Goal: Information Seeking & Learning: Learn about a topic

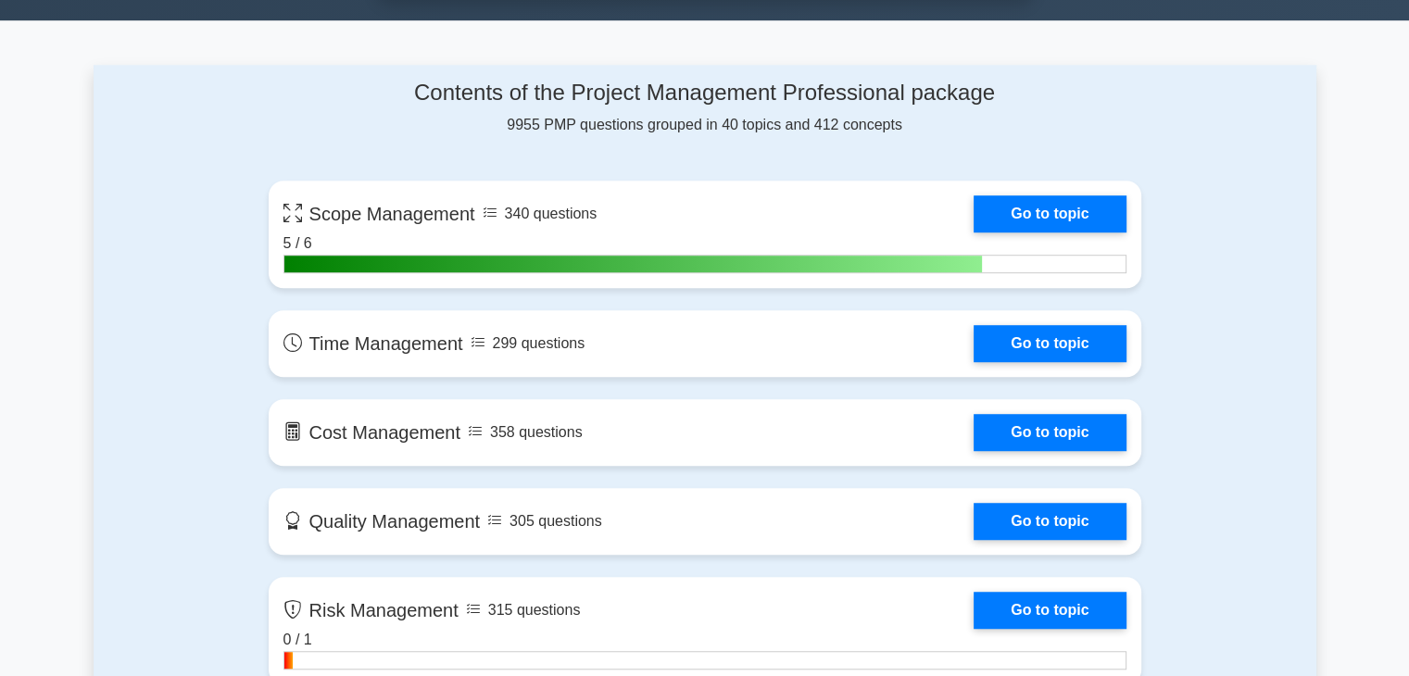
scroll to position [1297, 0]
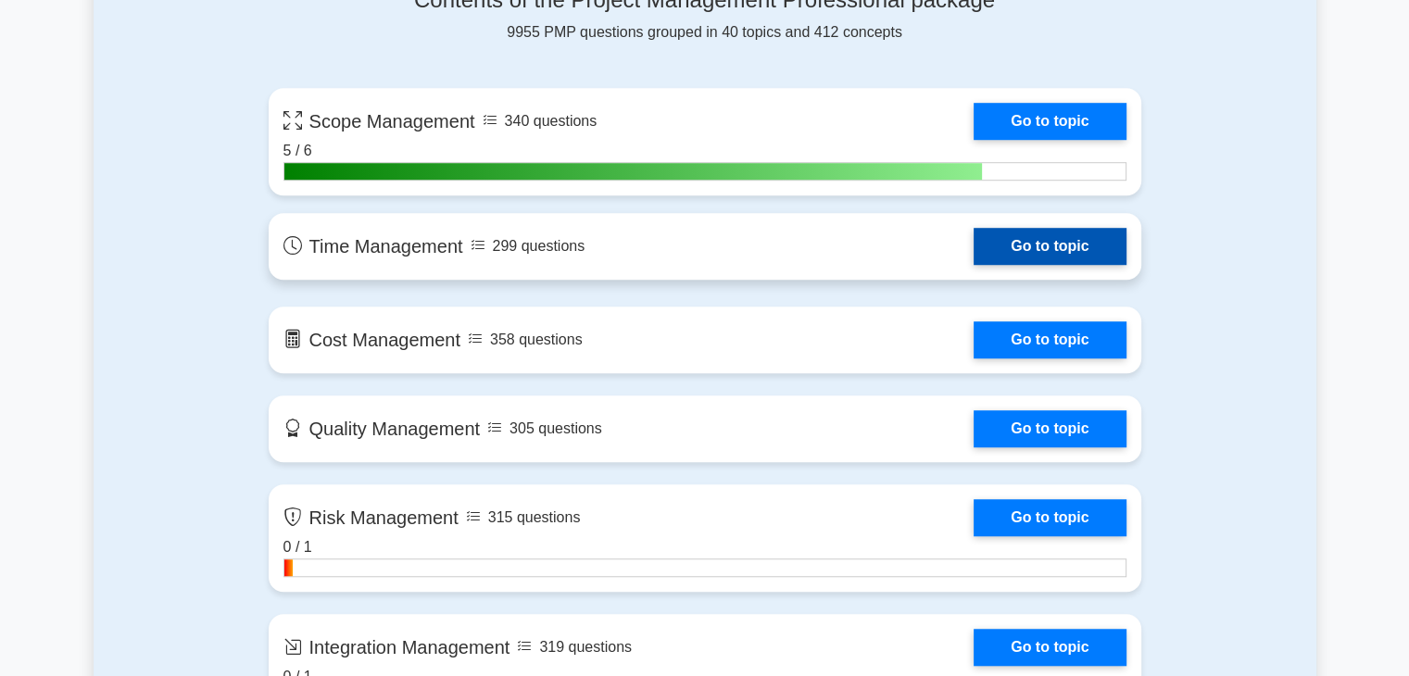
click at [1057, 244] on link "Go to topic" at bounding box center [1049, 246] width 152 height 37
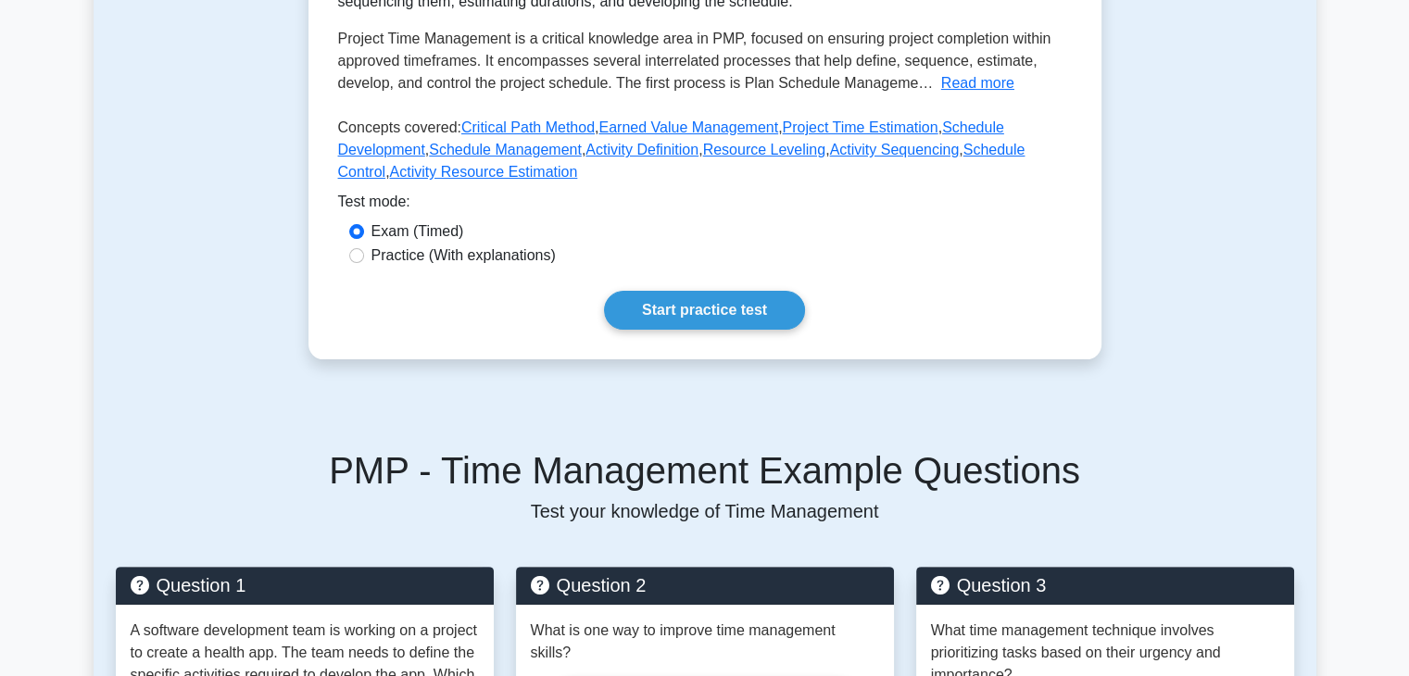
scroll to position [370, 0]
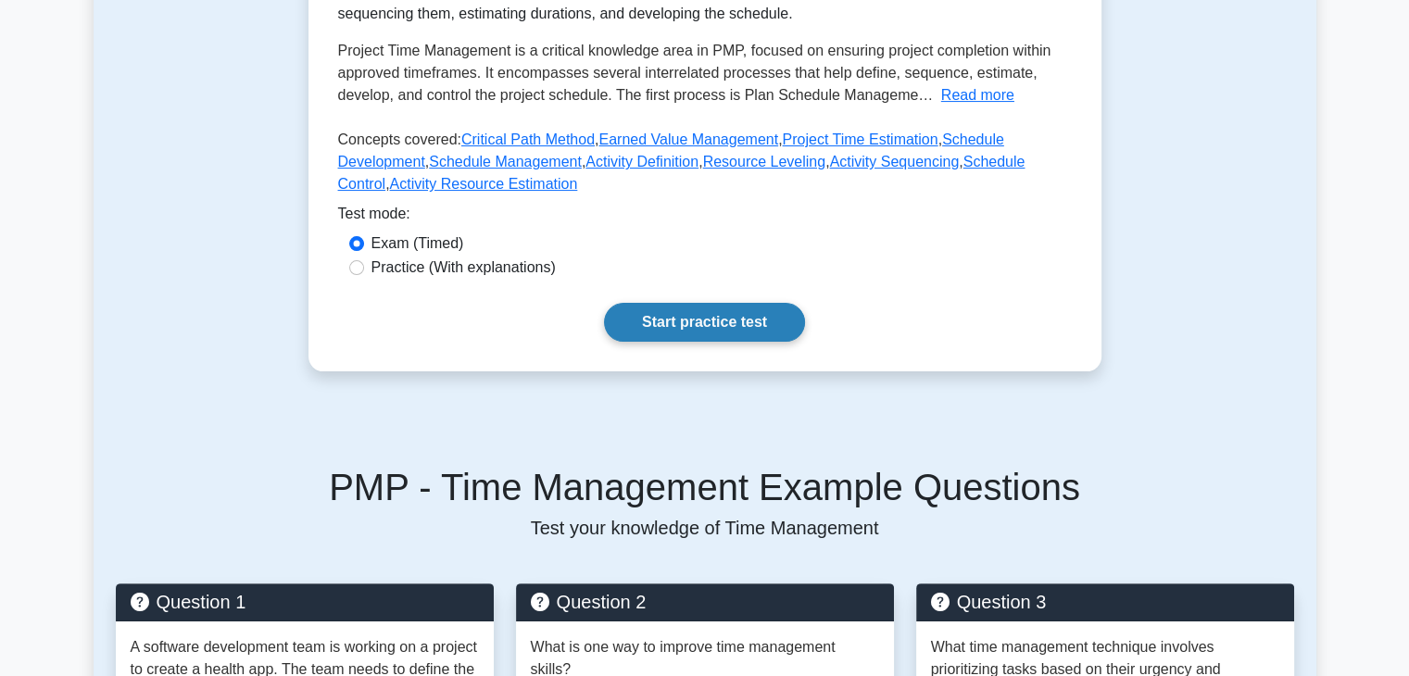
click at [698, 327] on link "Start practice test" at bounding box center [704, 322] width 201 height 39
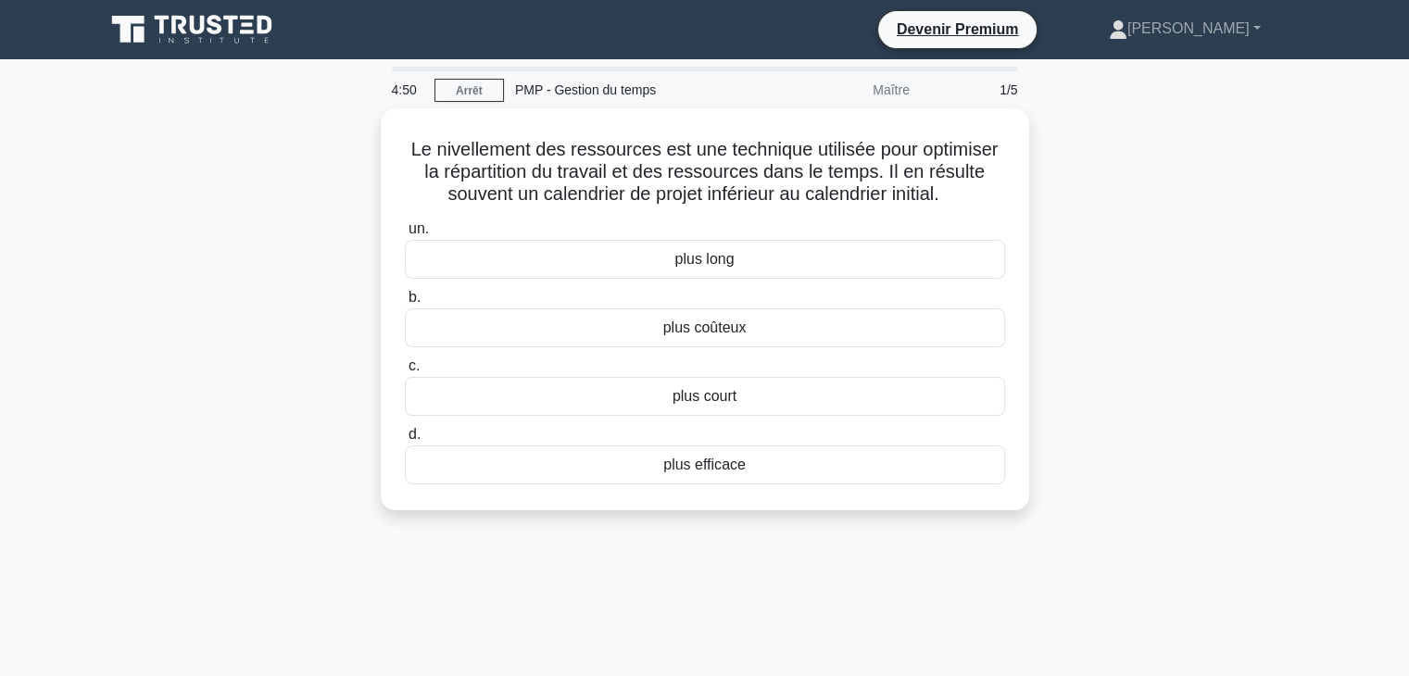
click at [1145, 244] on div "Le nivellement des ressources est une technique utilisée pour optimiser la répa…" at bounding box center [705, 320] width 1222 height 424
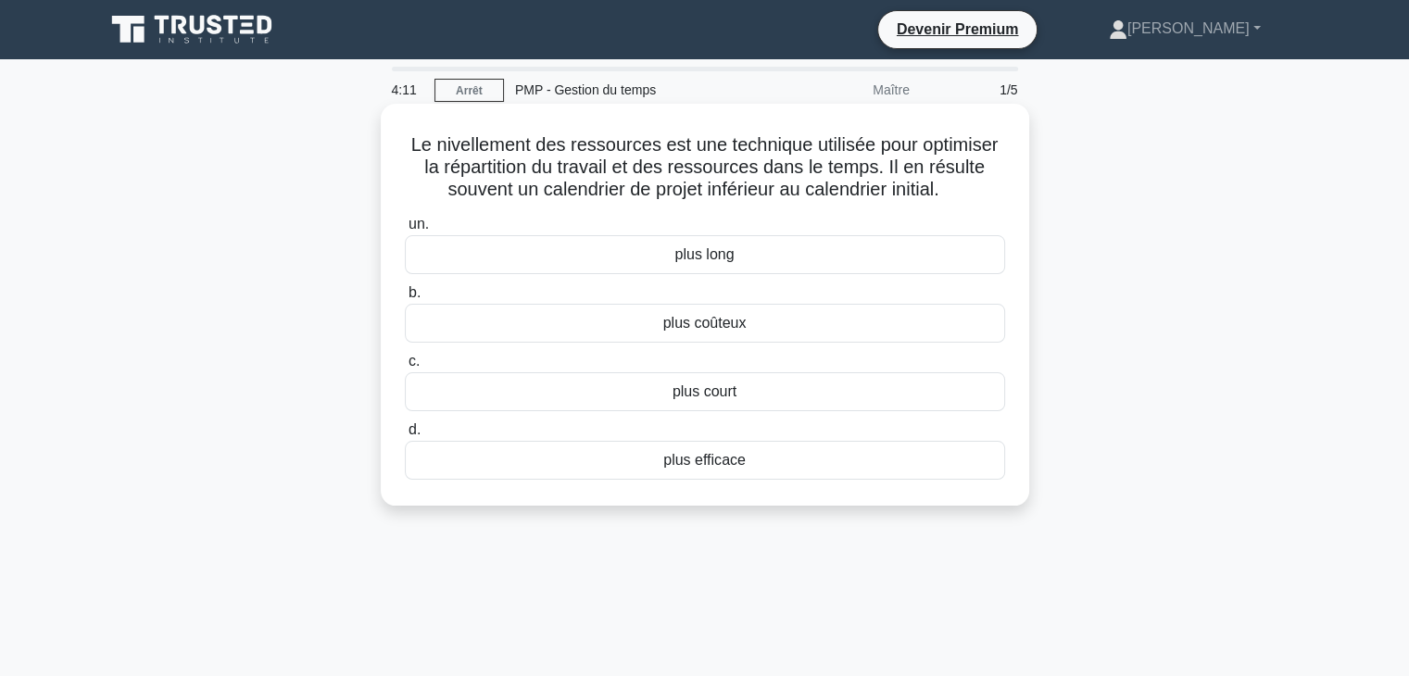
click at [738, 253] on div "plus long" at bounding box center [705, 254] width 600 height 39
click at [405, 231] on input "un. plus long" at bounding box center [405, 225] width 0 height 12
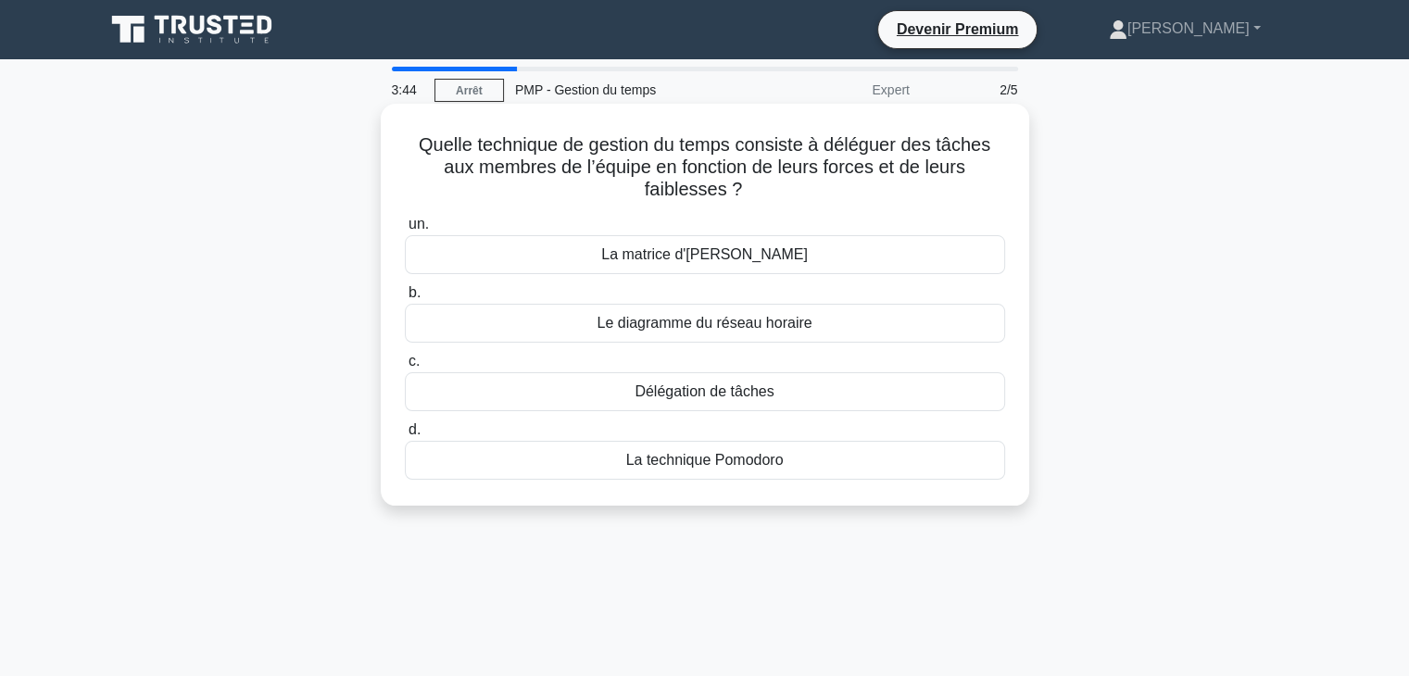
drag, startPoint x: 789, startPoint y: 449, endPoint x: 609, endPoint y: 294, distance: 237.7
click at [393, 132] on div "Quelle technique de gestion du temps consiste à déléguer des tâches aux membres…" at bounding box center [704, 304] width 633 height 387
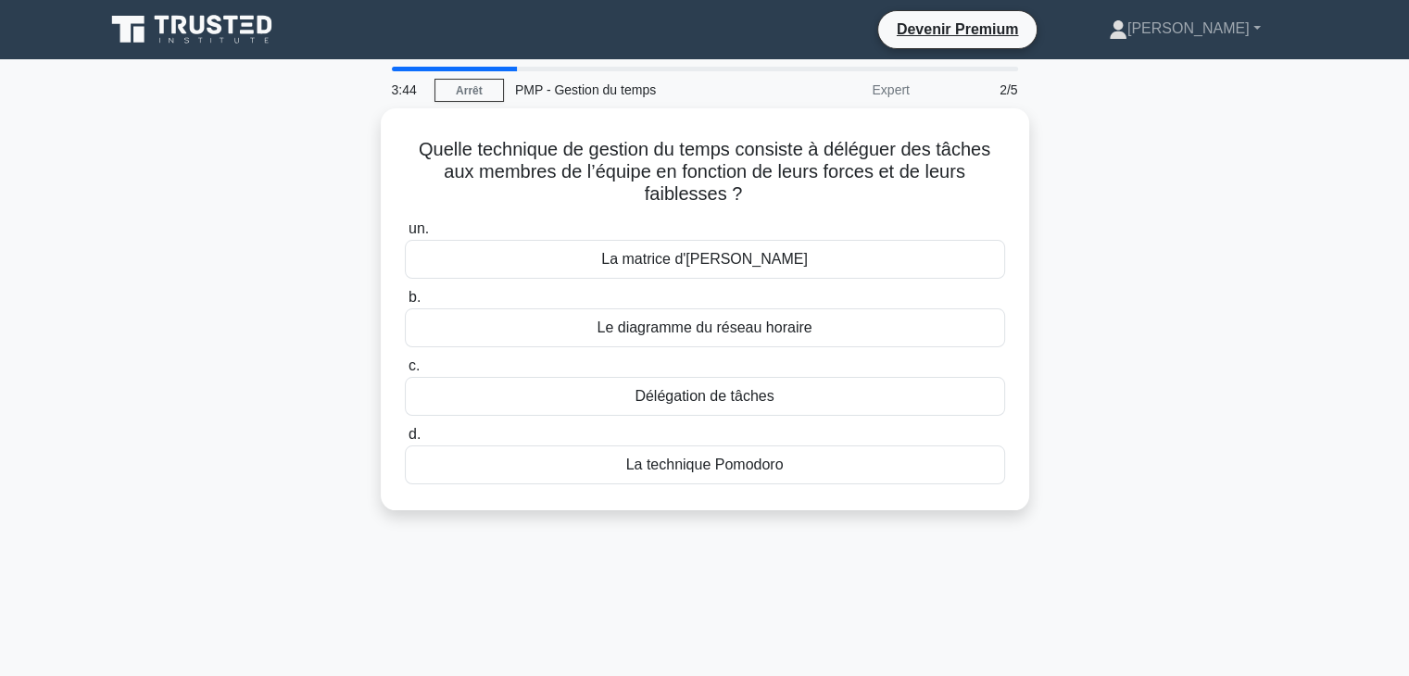
copy div "Quelle technique de gestion du temps consiste à déléguer des tâches aux membres…"
click at [1129, 310] on div "Quelle technique de gestion du temps consiste à déléguer des tâches aux membres…" at bounding box center [705, 320] width 1222 height 424
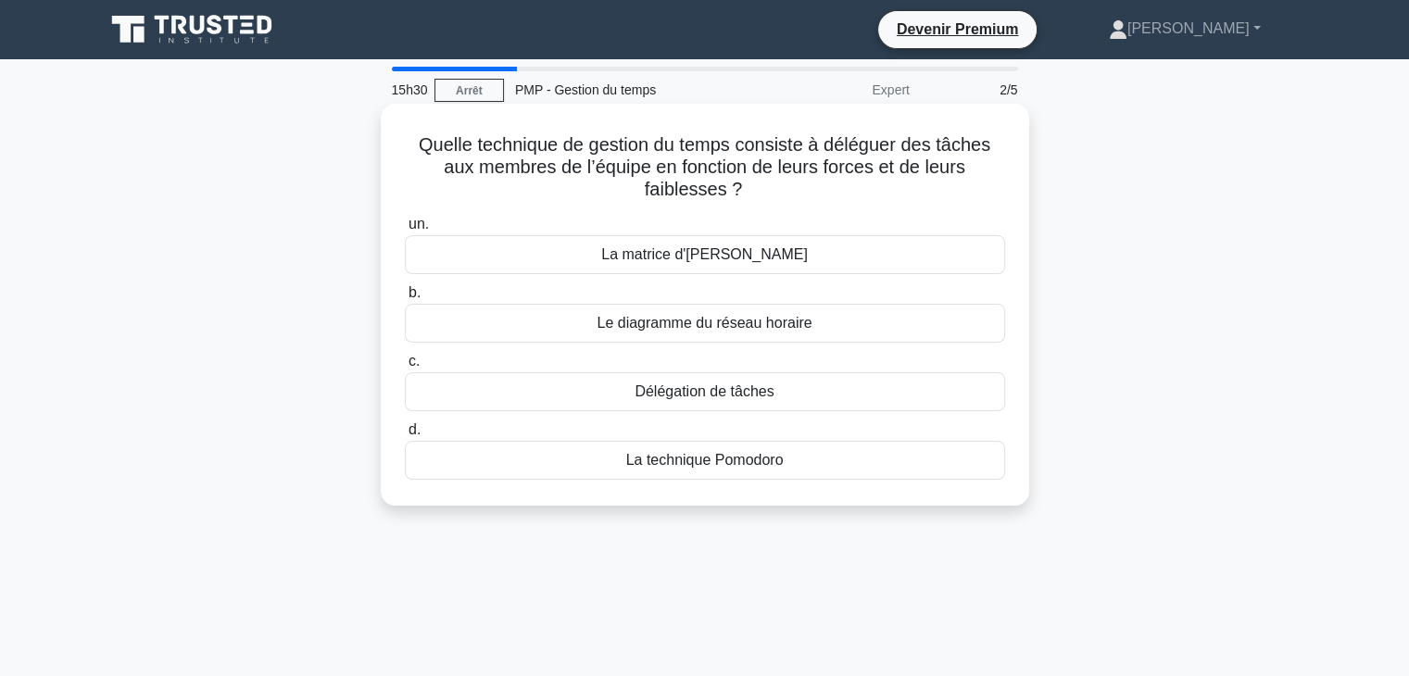
click at [676, 249] on font "La [PERSON_NAME]" at bounding box center [704, 254] width 207 height 16
click at [405, 231] on input "un. La matrice d'Eisenhower" at bounding box center [405, 225] width 0 height 12
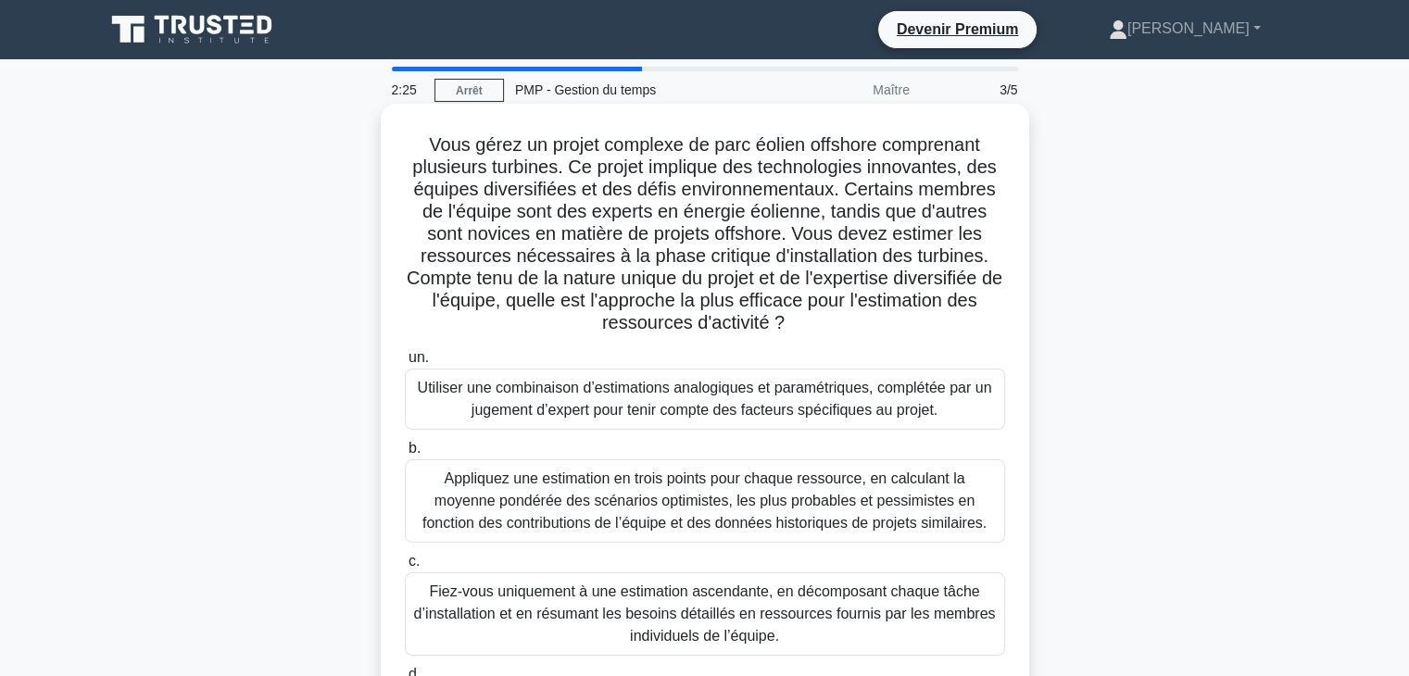
drag, startPoint x: 912, startPoint y: 568, endPoint x: 410, endPoint y: 151, distance: 652.4
click at [410, 151] on div "Vous gérez un projet complexe de parc éolien offshore comprenant plusieurs turb…" at bounding box center [704, 449] width 633 height 676
copy div "Vous gérez un projet complexe de parc éolien offshore comprenant plusieurs turb…"
click at [665, 382] on font "Utiliser une combinaison d’estimations analogiques et paramétriques, complétée …" at bounding box center [705, 399] width 574 height 38
click at [405, 364] on input "un. Utiliser une combinaison d’estimations analogiques et paramétriques, complé…" at bounding box center [405, 358] width 0 height 12
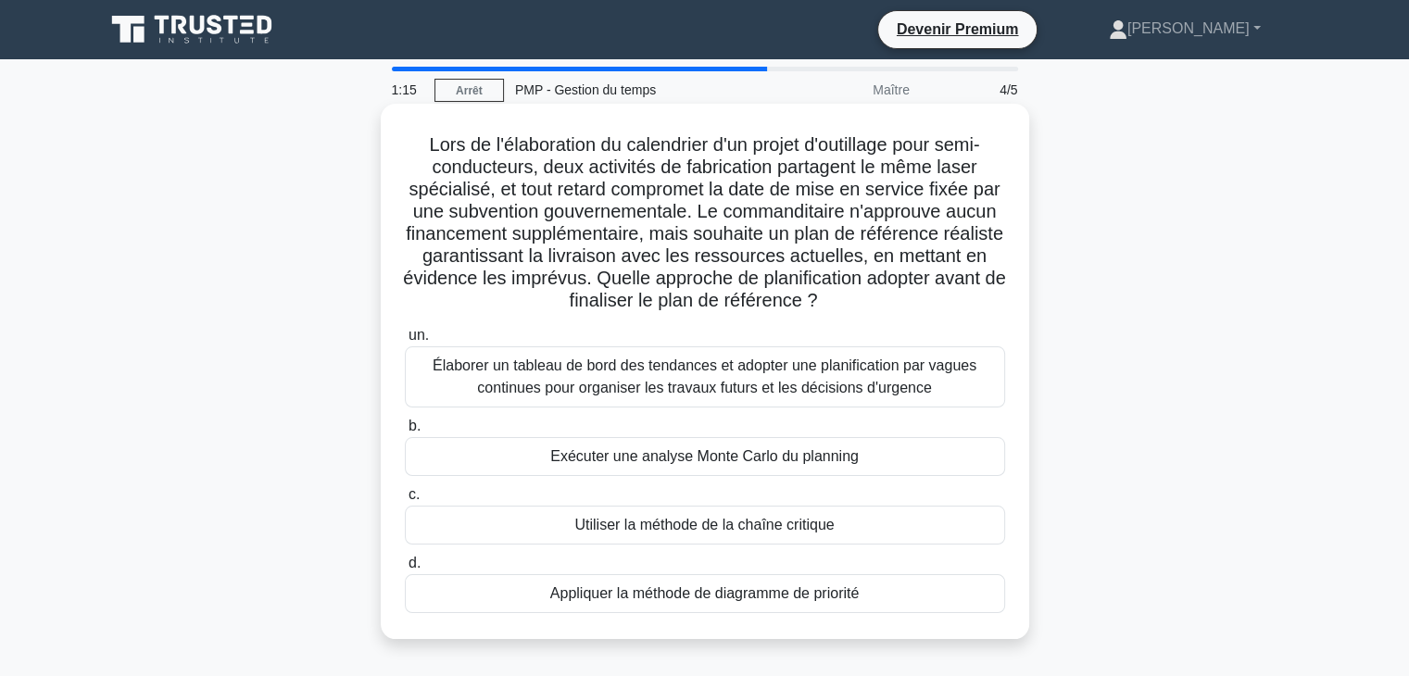
drag, startPoint x: 1026, startPoint y: 629, endPoint x: 412, endPoint y: 136, distance: 787.3
click at [412, 136] on div "Lors de l'élaboration du calendrier d'un projet d'outillage pour semi-conducteu…" at bounding box center [705, 371] width 648 height 535
copy div "Lors de l'élaboration du calendrier d'un projet d'outillage pour semi-conducteu…"
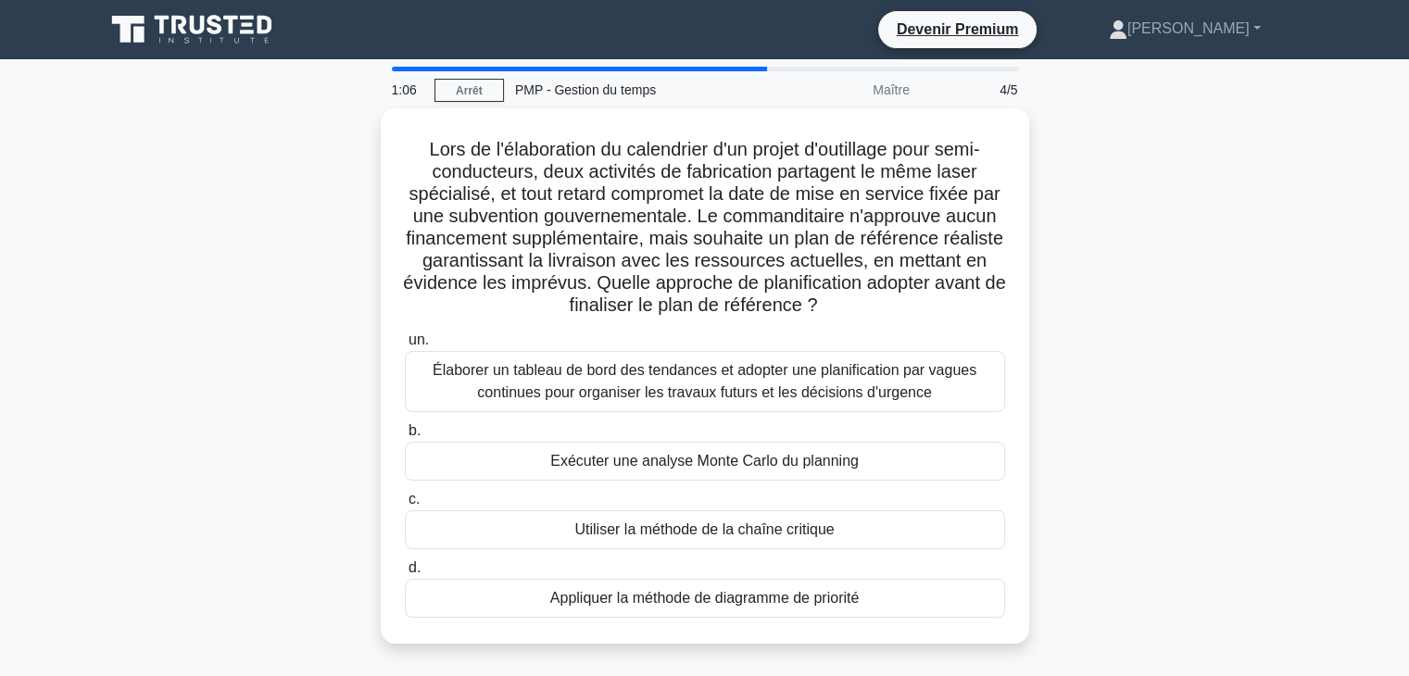
click at [1130, 260] on div "Lors de l'élaboration du calendrier d'un projet d'outillage pour semi-conducteu…" at bounding box center [705, 387] width 1222 height 558
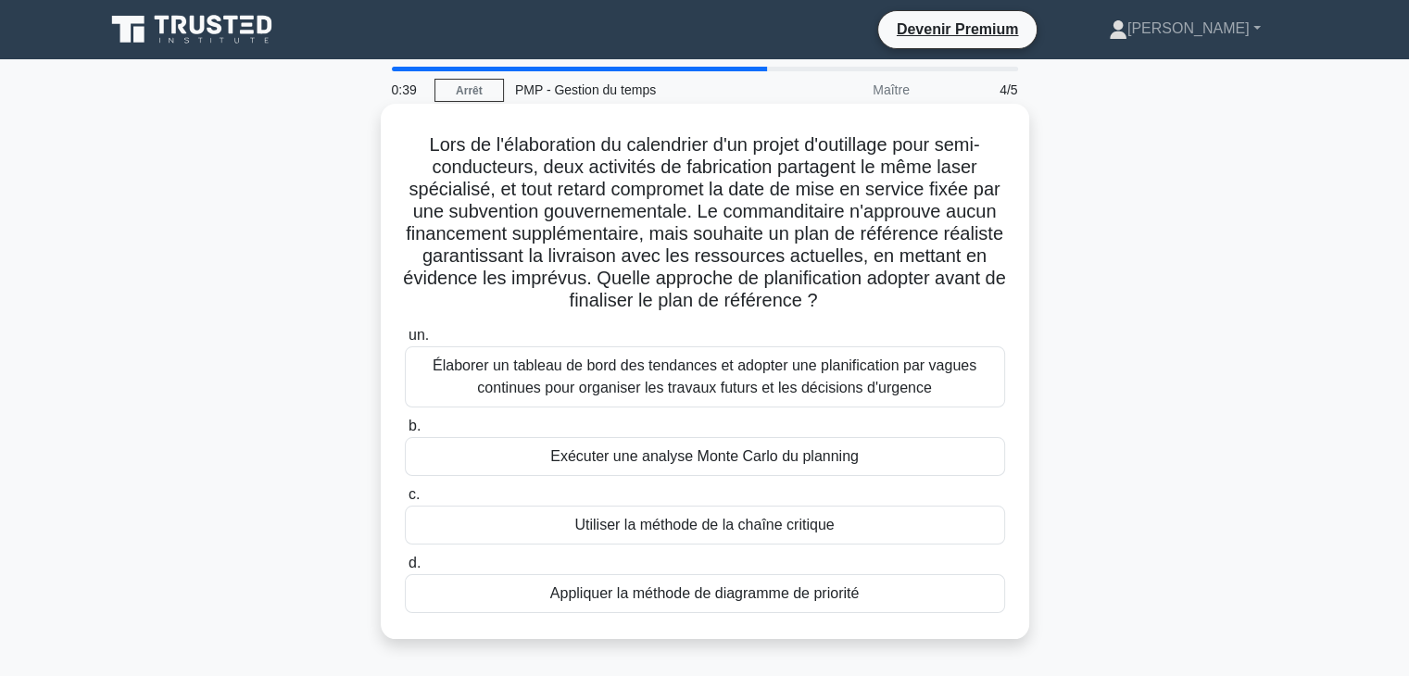
click at [658, 520] on font "Utiliser la méthode de la chaîne critique" at bounding box center [703, 525] width 259 height 16
click at [405, 501] on input "c. Utiliser la méthode de la chaîne critique" at bounding box center [405, 495] width 0 height 12
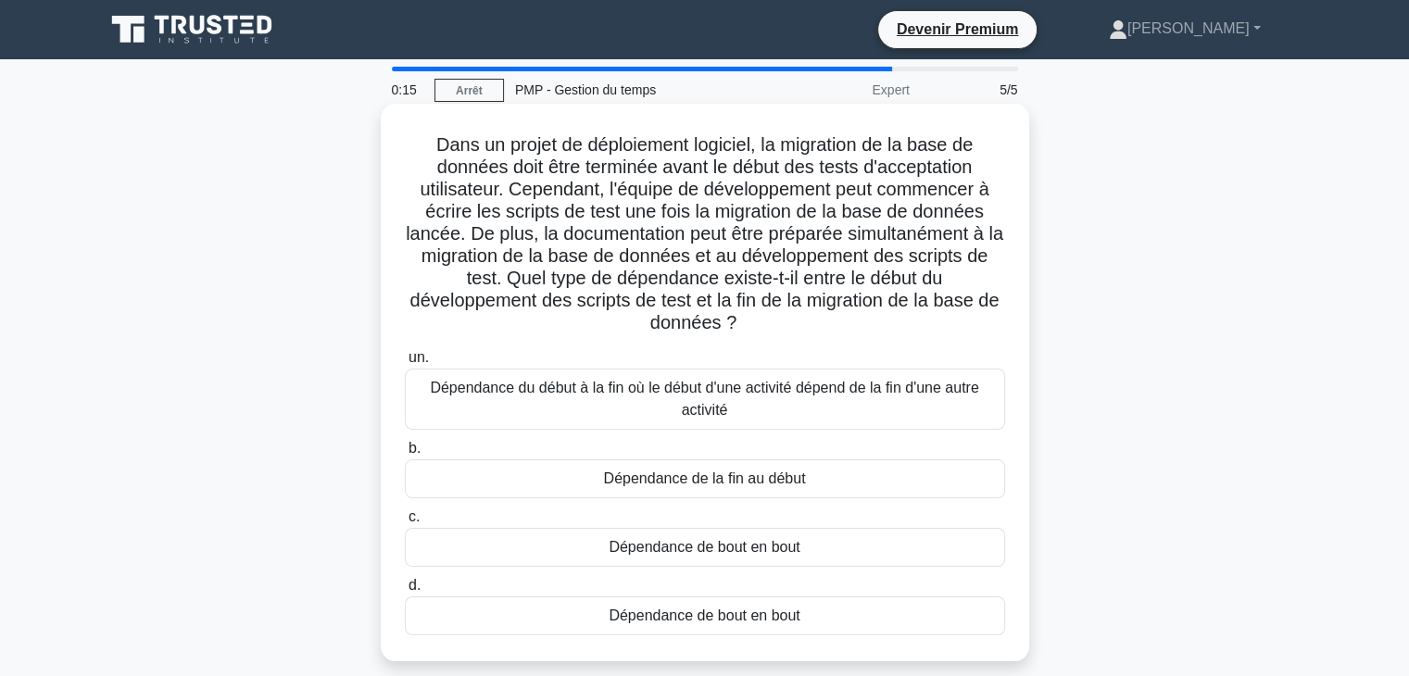
drag, startPoint x: 433, startPoint y: 138, endPoint x: 812, endPoint y: 630, distance: 621.3
click at [812, 630] on div "Dans un projet de déploiement logiciel, la migration de la base de données doit…" at bounding box center [704, 382] width 633 height 543
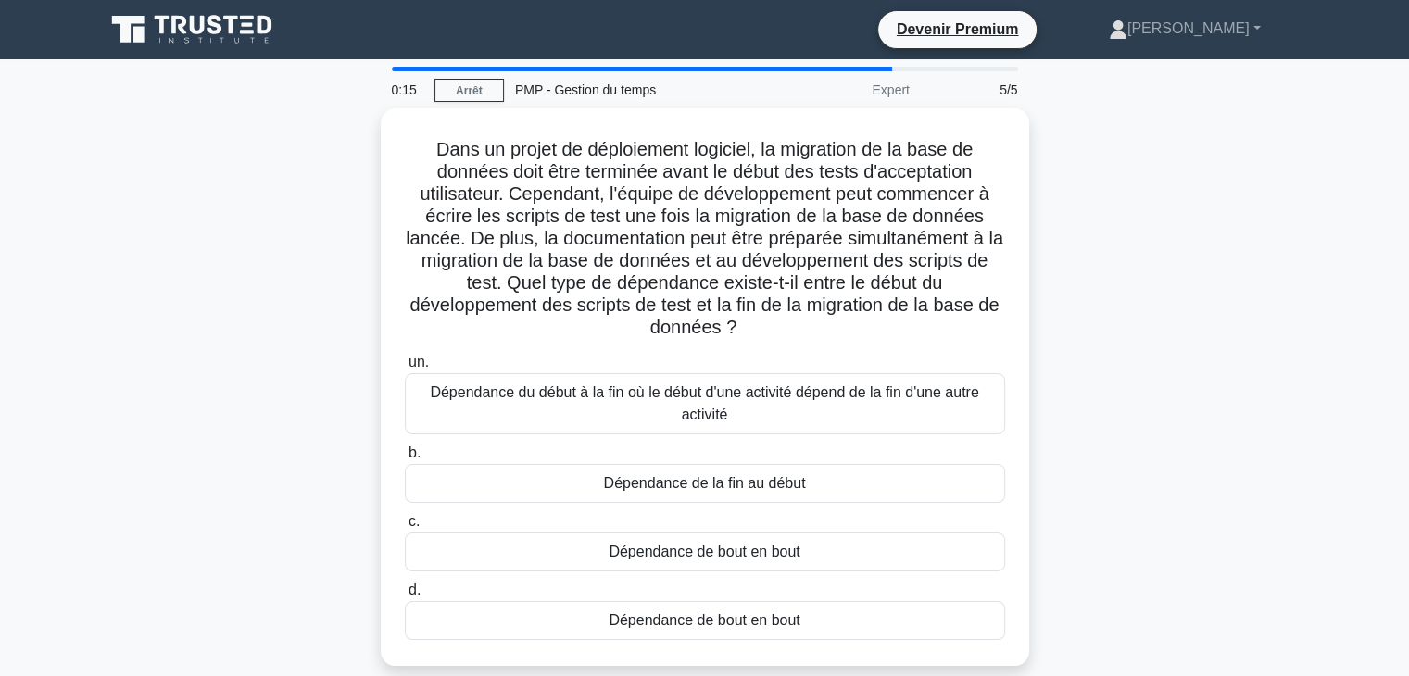
copy div "Dans un projet de déploiement logiciel, la migration de la base de données doit…"
click at [185, 376] on div "Dans un projet de déploiement logiciel, la migration de la base de données doit…" at bounding box center [705, 398] width 1222 height 580
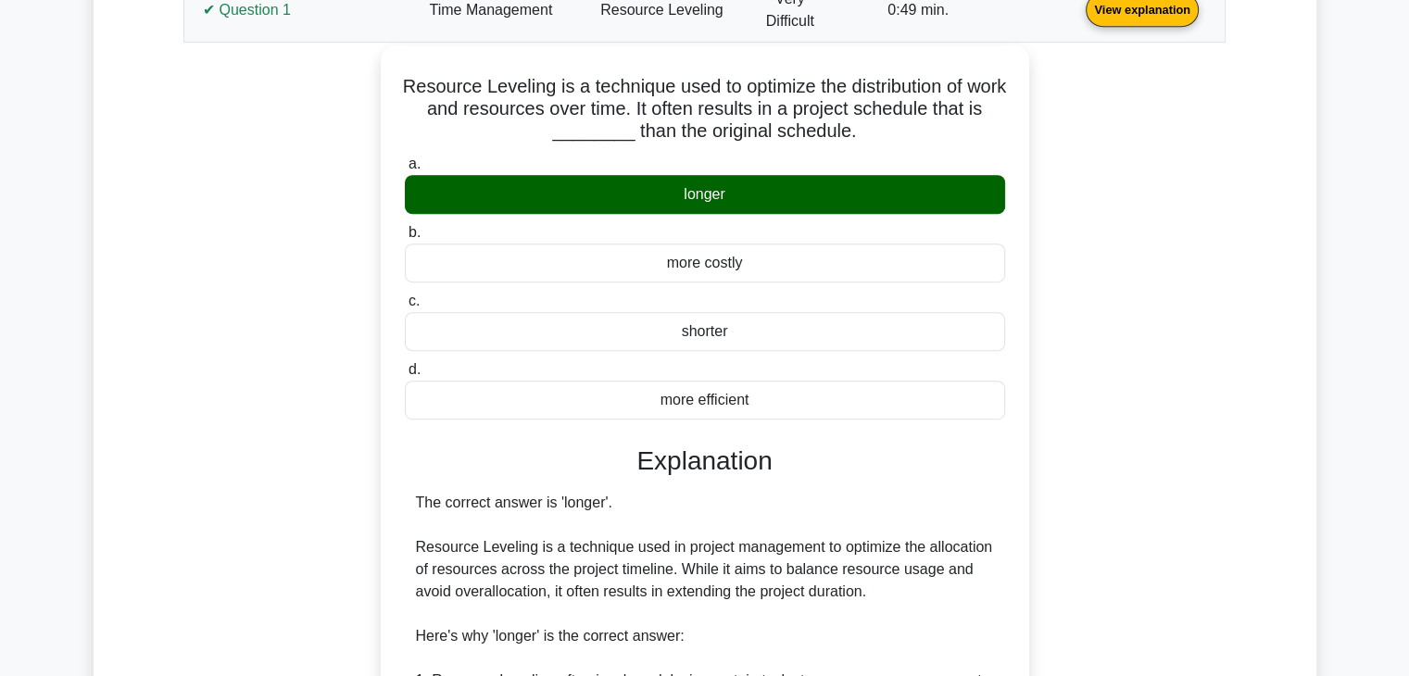
scroll to position [741, 0]
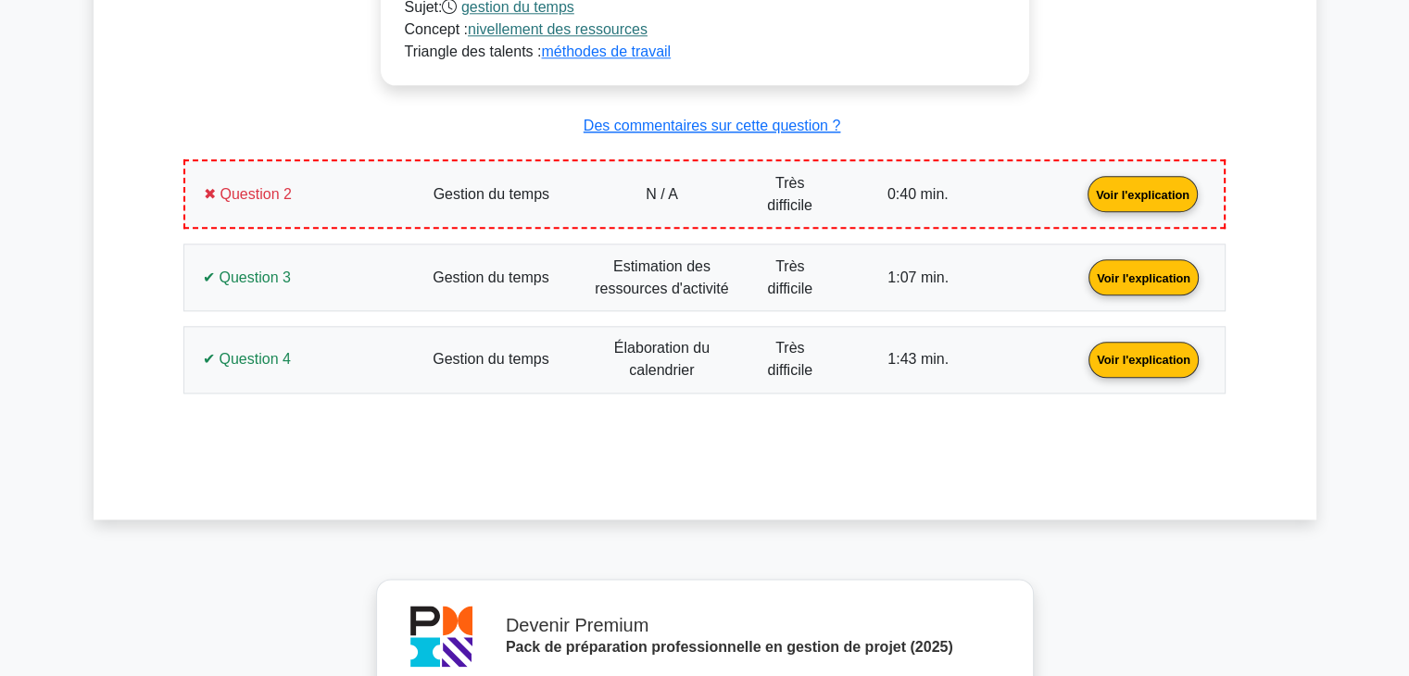
scroll to position [2128, 0]
click at [1080, 184] on link "Voir l'explication" at bounding box center [1142, 192] width 125 height 16
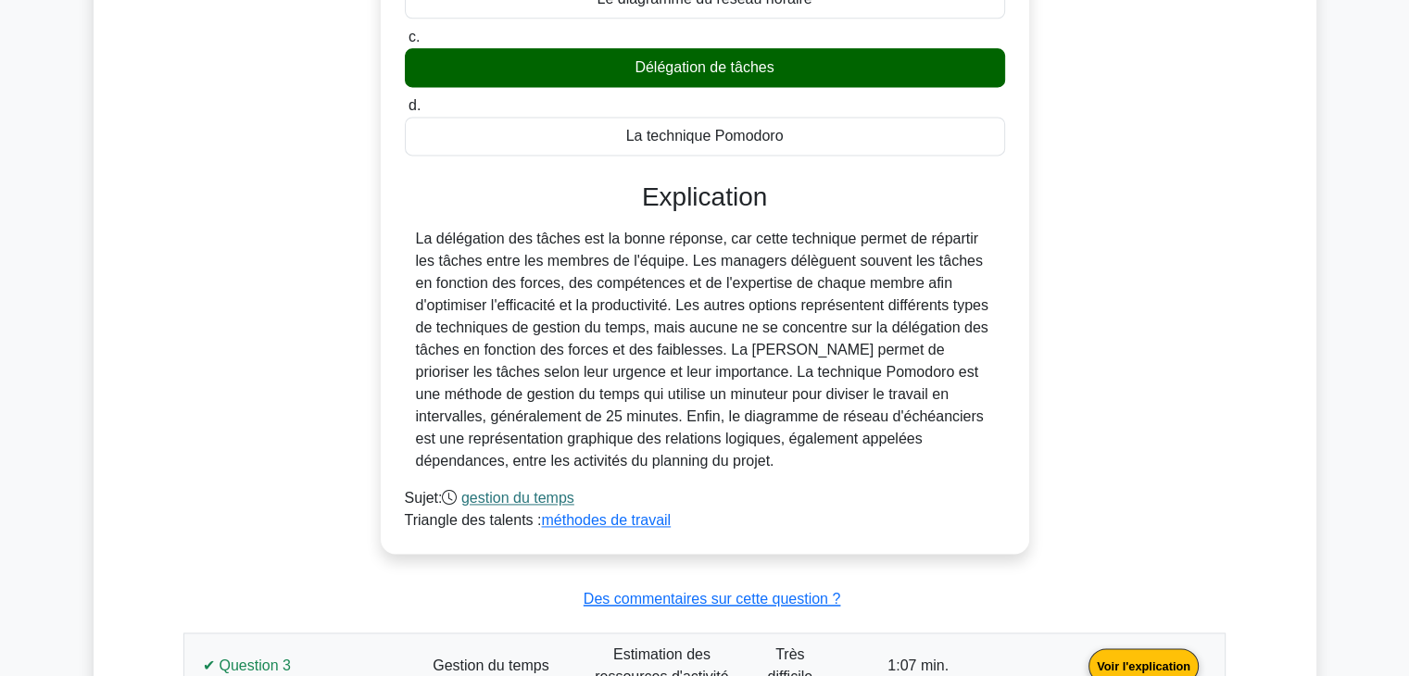
scroll to position [2221, 0]
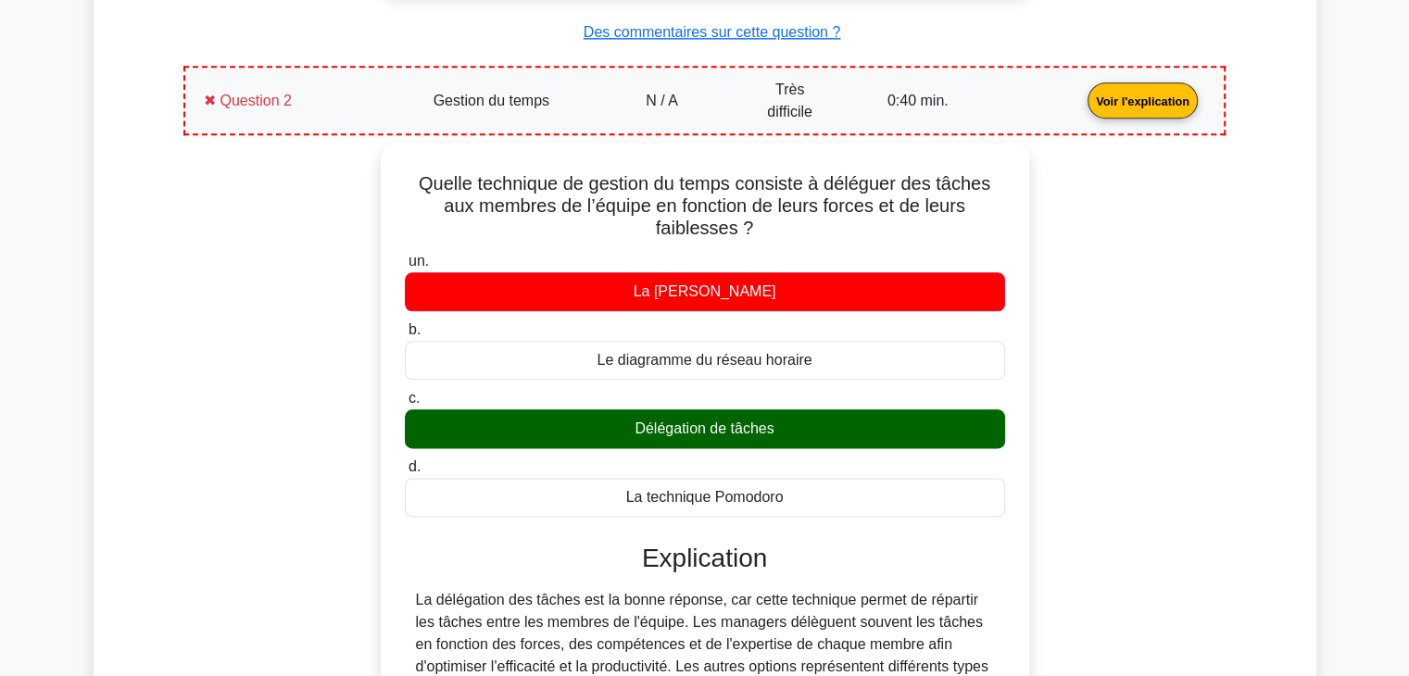
click at [1080, 92] on link "Voir l'explication" at bounding box center [1142, 100] width 125 height 16
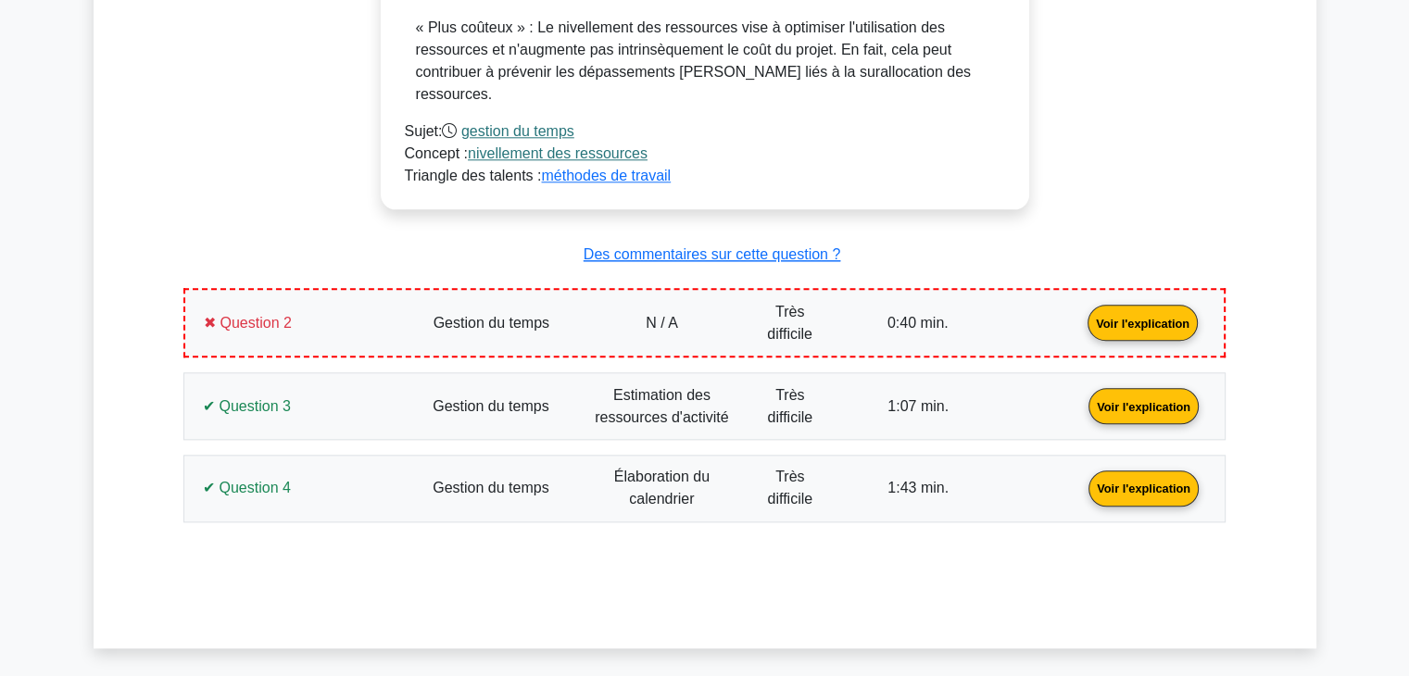
scroll to position [2036, 0]
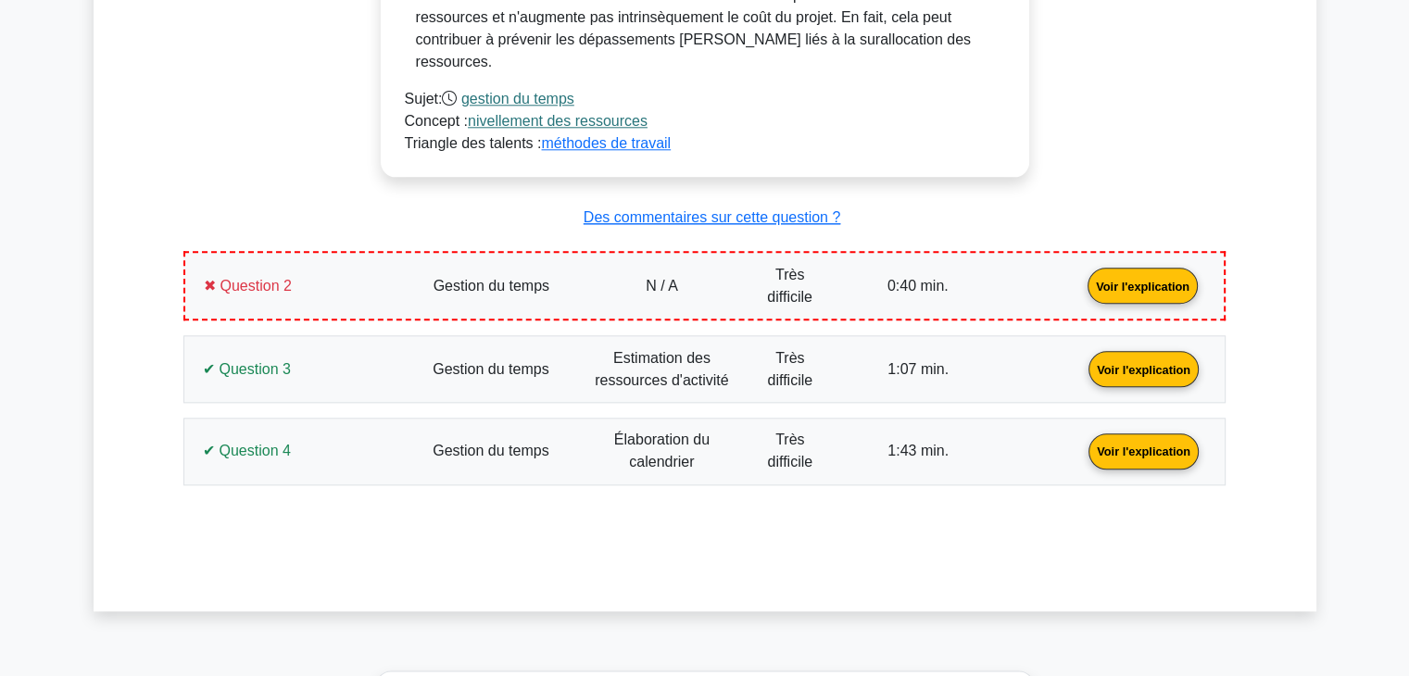
click at [1081, 360] on link "Voir l'explication" at bounding box center [1143, 368] width 125 height 16
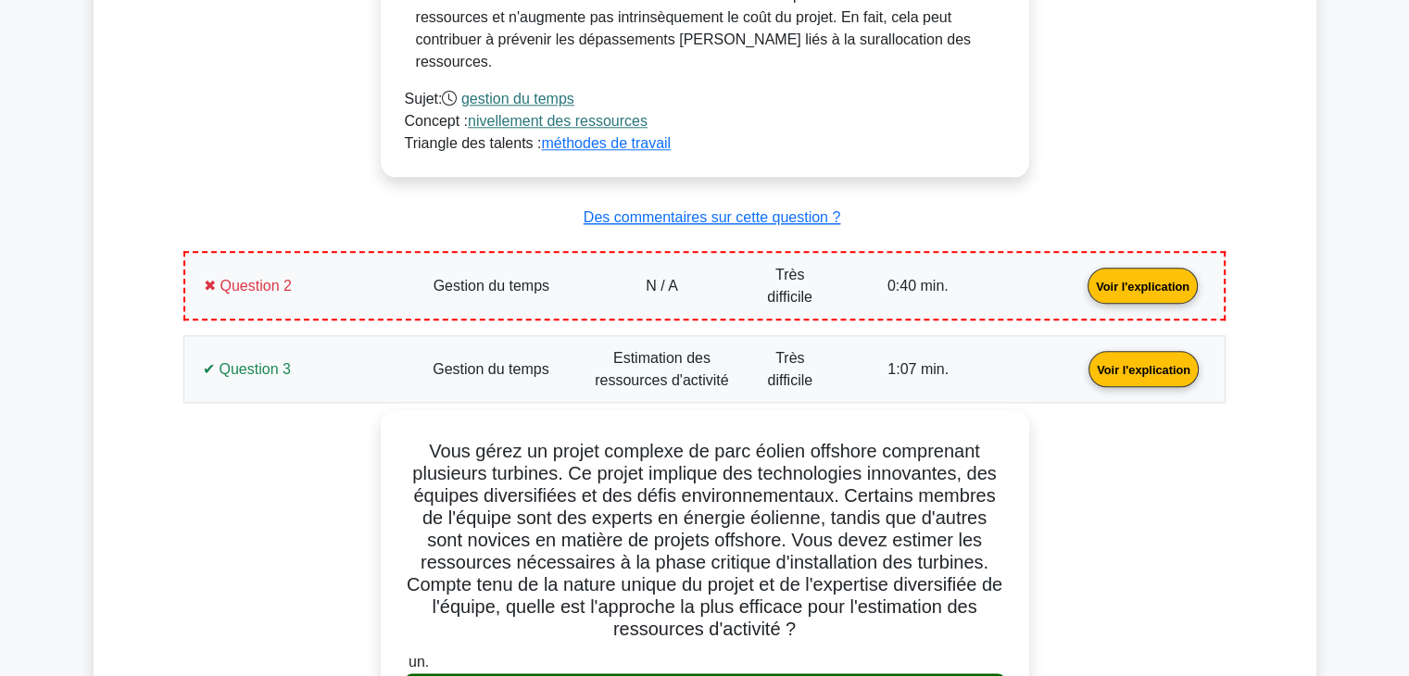
click at [1081, 360] on link "Voir l'explication" at bounding box center [1143, 368] width 125 height 16
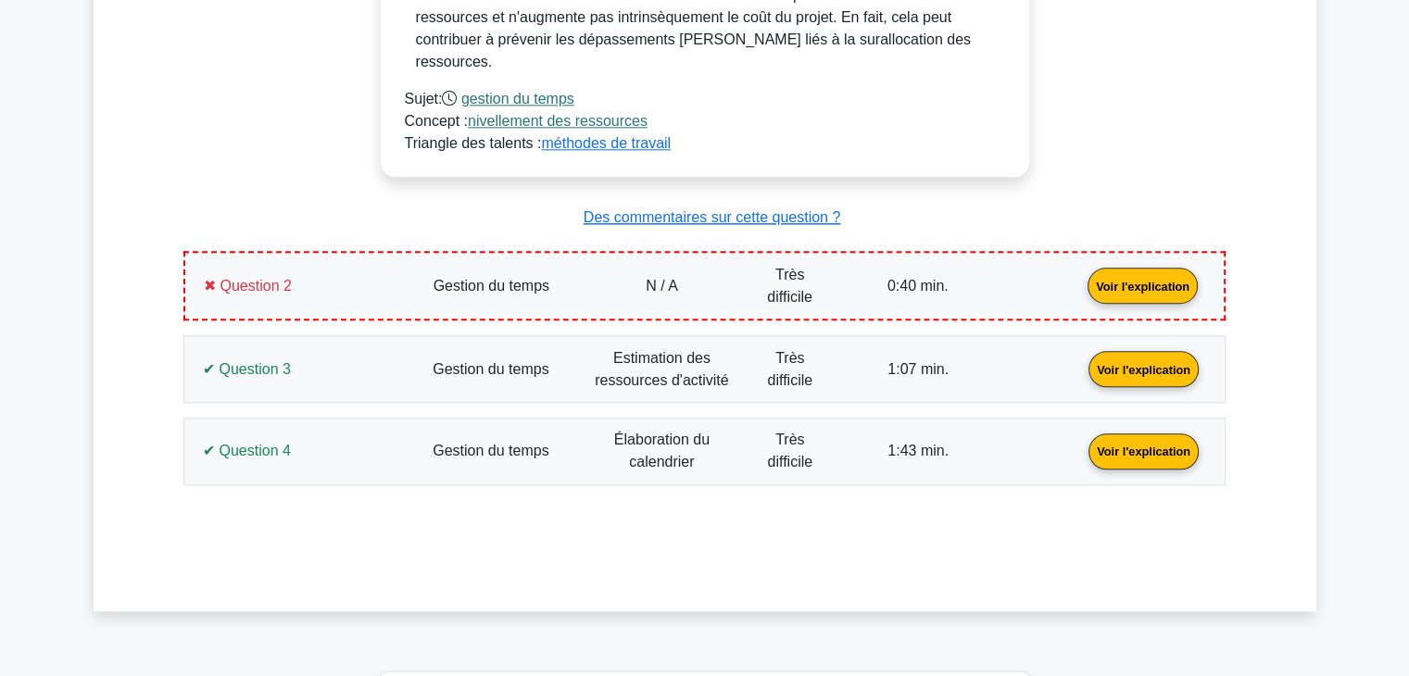
click at [1081, 442] on link "Voir l'explication" at bounding box center [1143, 450] width 125 height 16
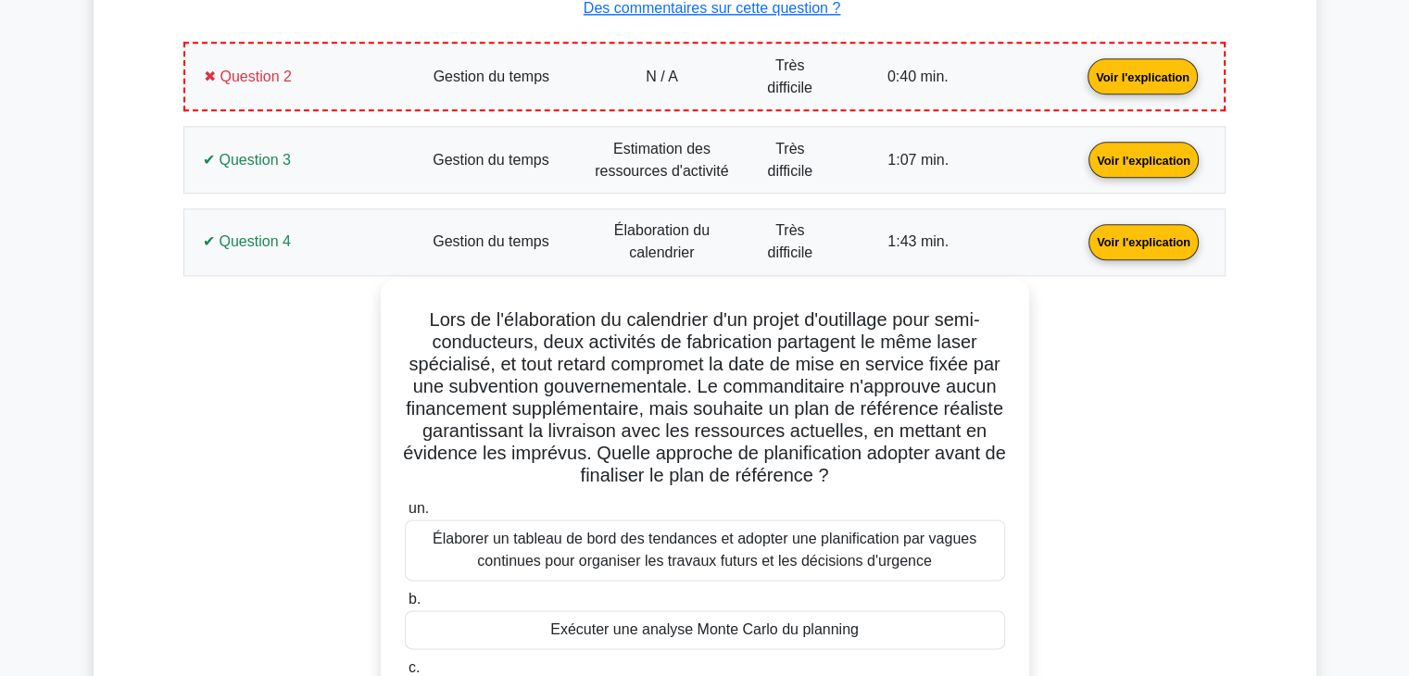
scroll to position [2092, 0]
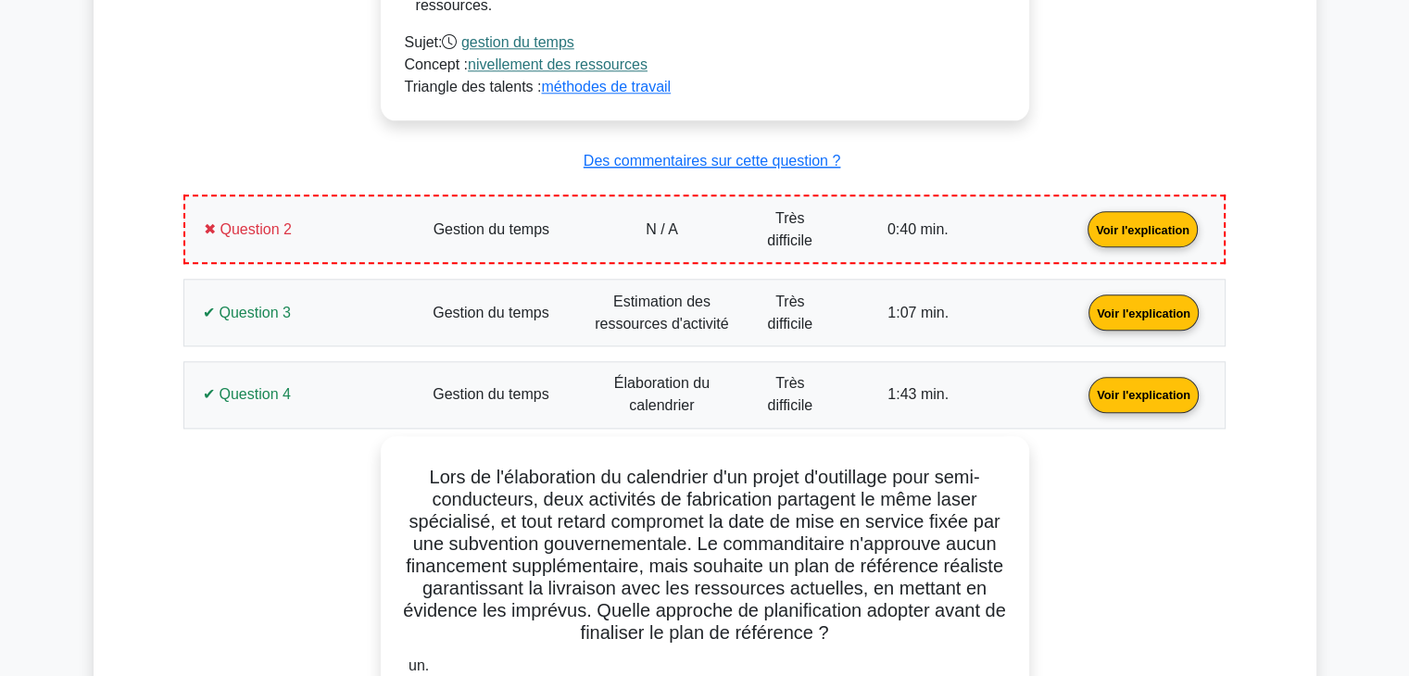
click at [1081, 385] on link "Voir l'explication" at bounding box center [1143, 393] width 125 height 16
